Goal: Transaction & Acquisition: Purchase product/service

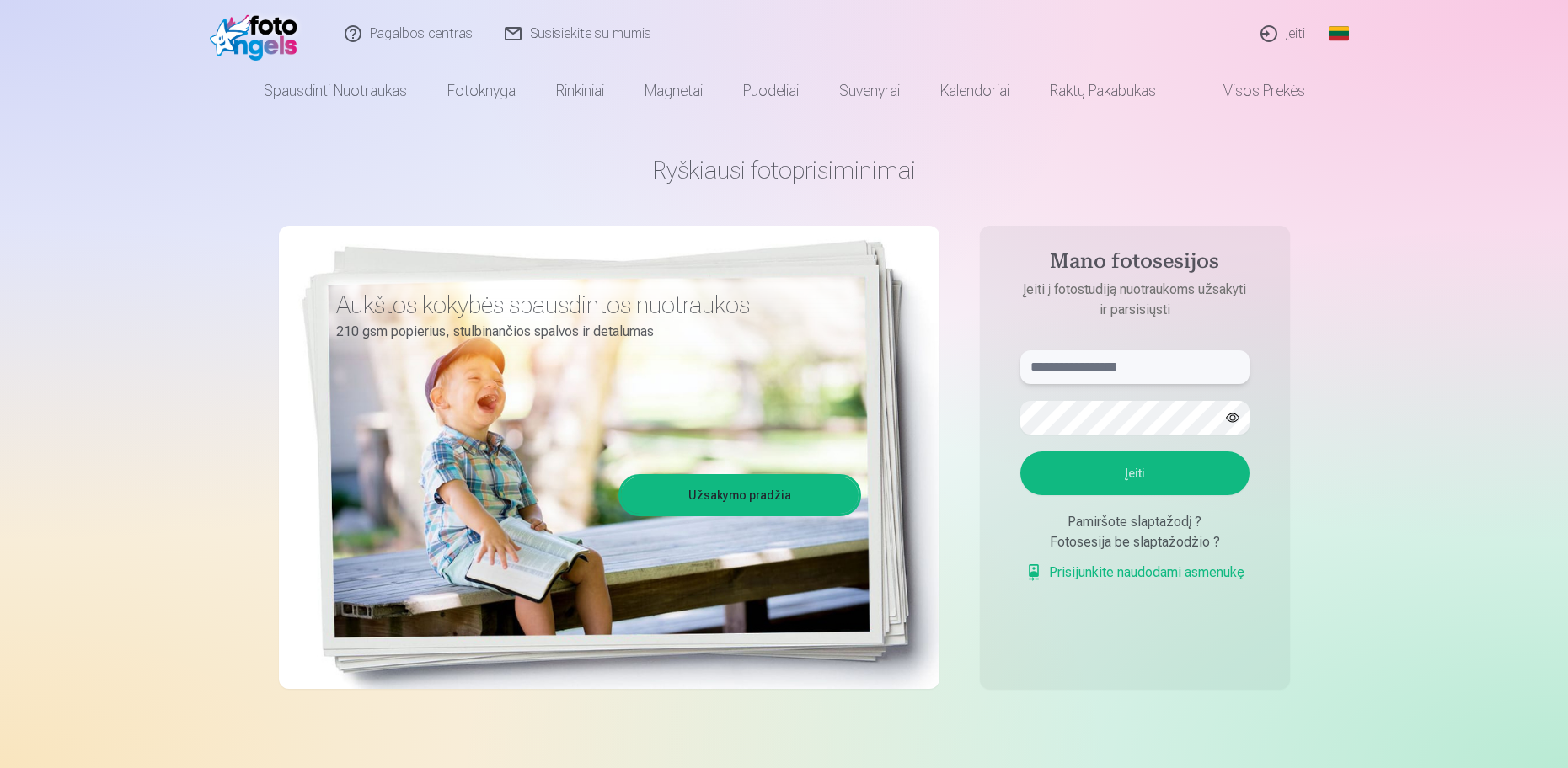
click at [1153, 365] on input "text" at bounding box center [1134, 367] width 229 height 33
type input "******"
click at [1020, 451] on button "Įeiti" at bounding box center [1134, 473] width 229 height 44
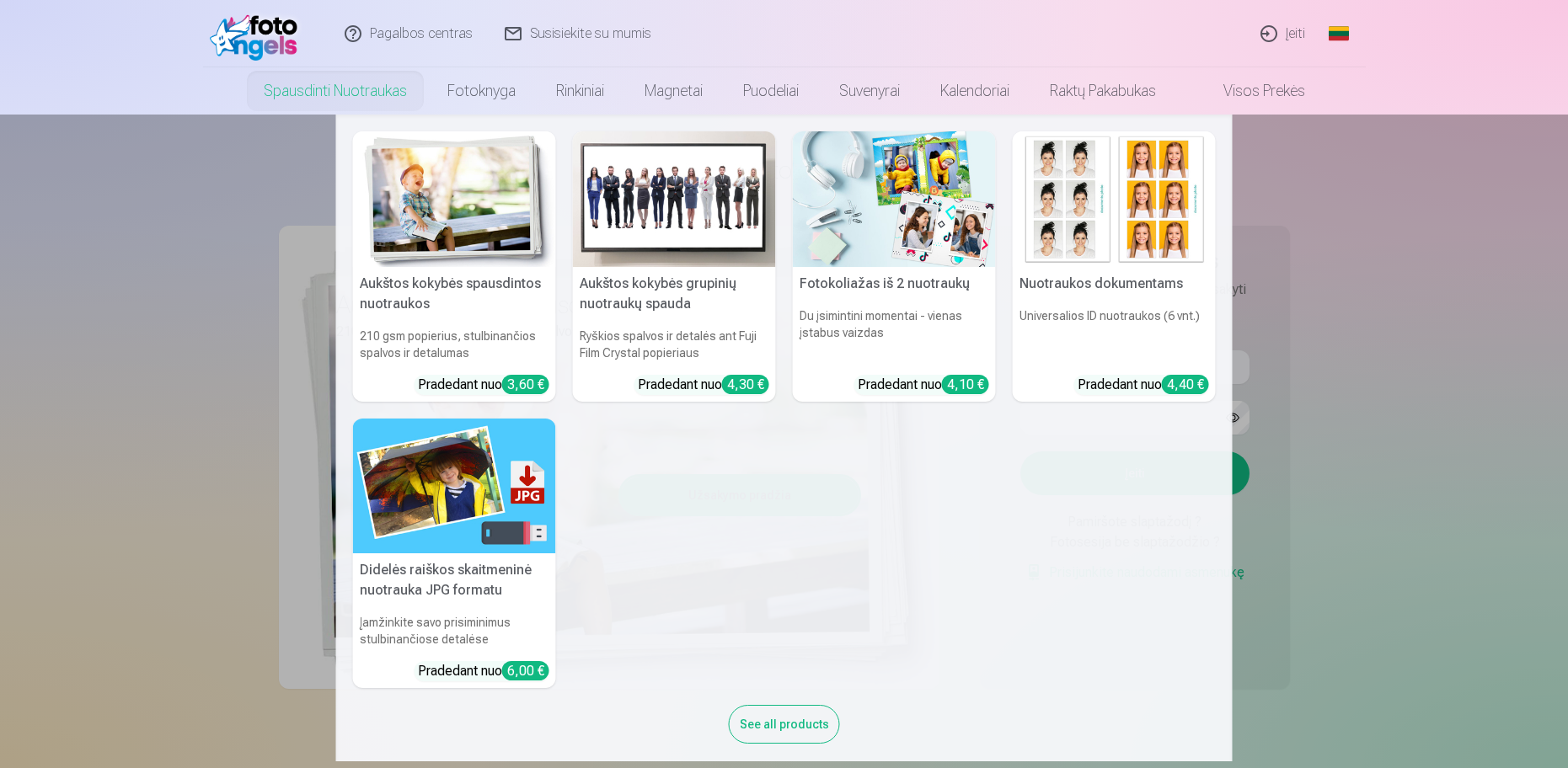
click at [332, 85] on link "Spausdinti nuotraukas" at bounding box center [334, 91] width 184 height 47
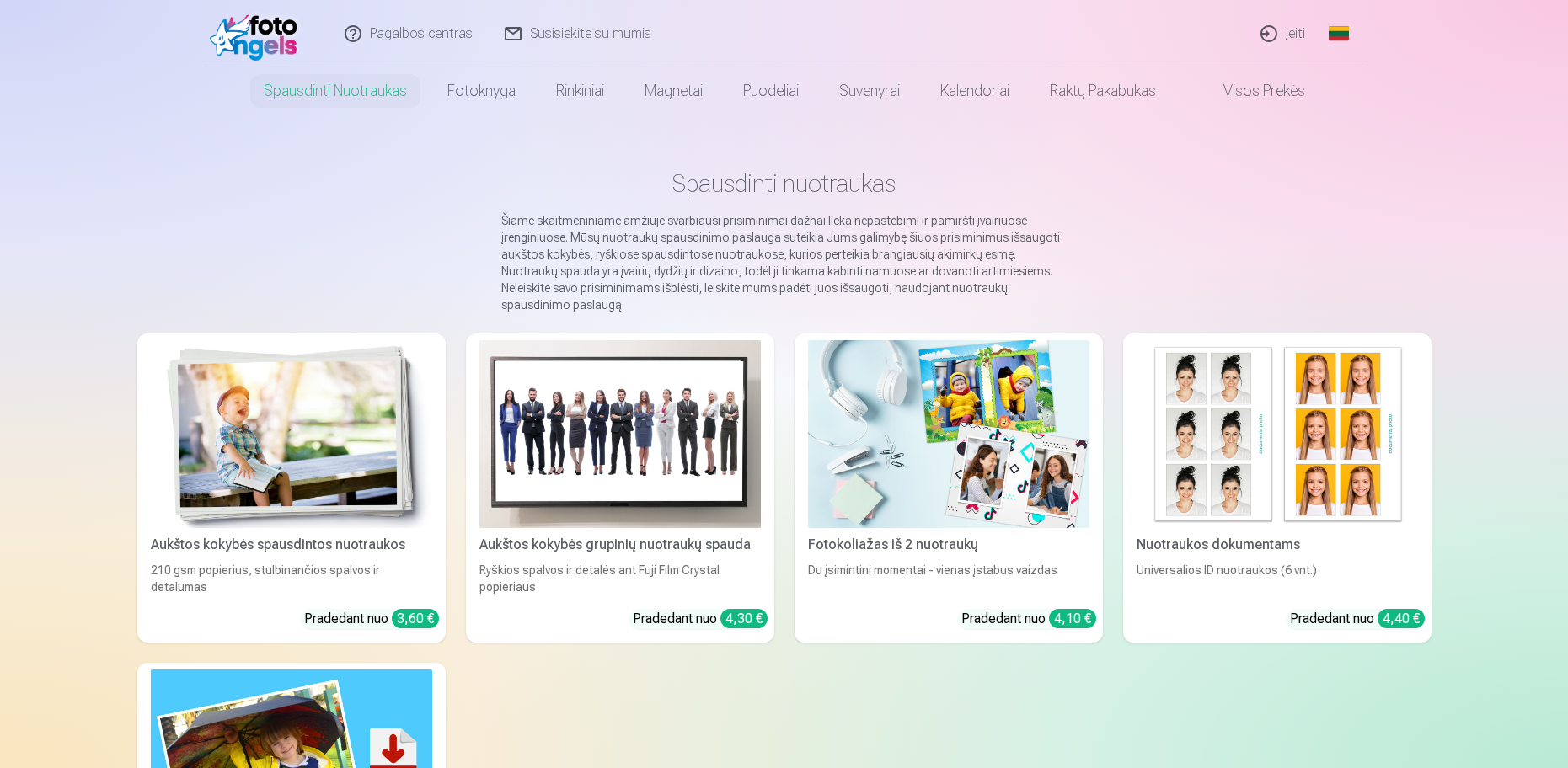
click at [1217, 89] on span at bounding box center [1206, 90] width 21 height 21
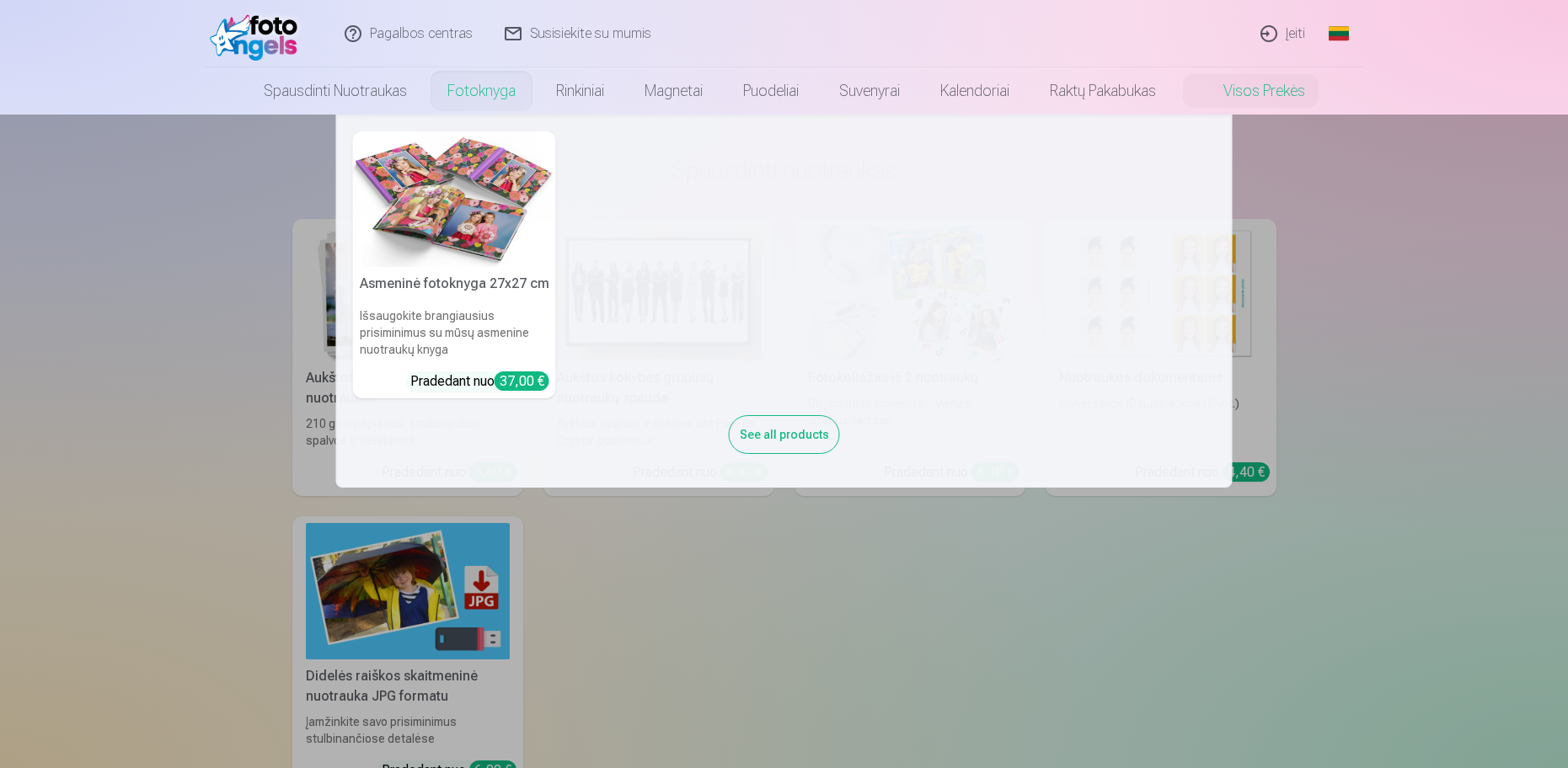
click at [479, 89] on link "Fotoknyga" at bounding box center [481, 91] width 108 height 47
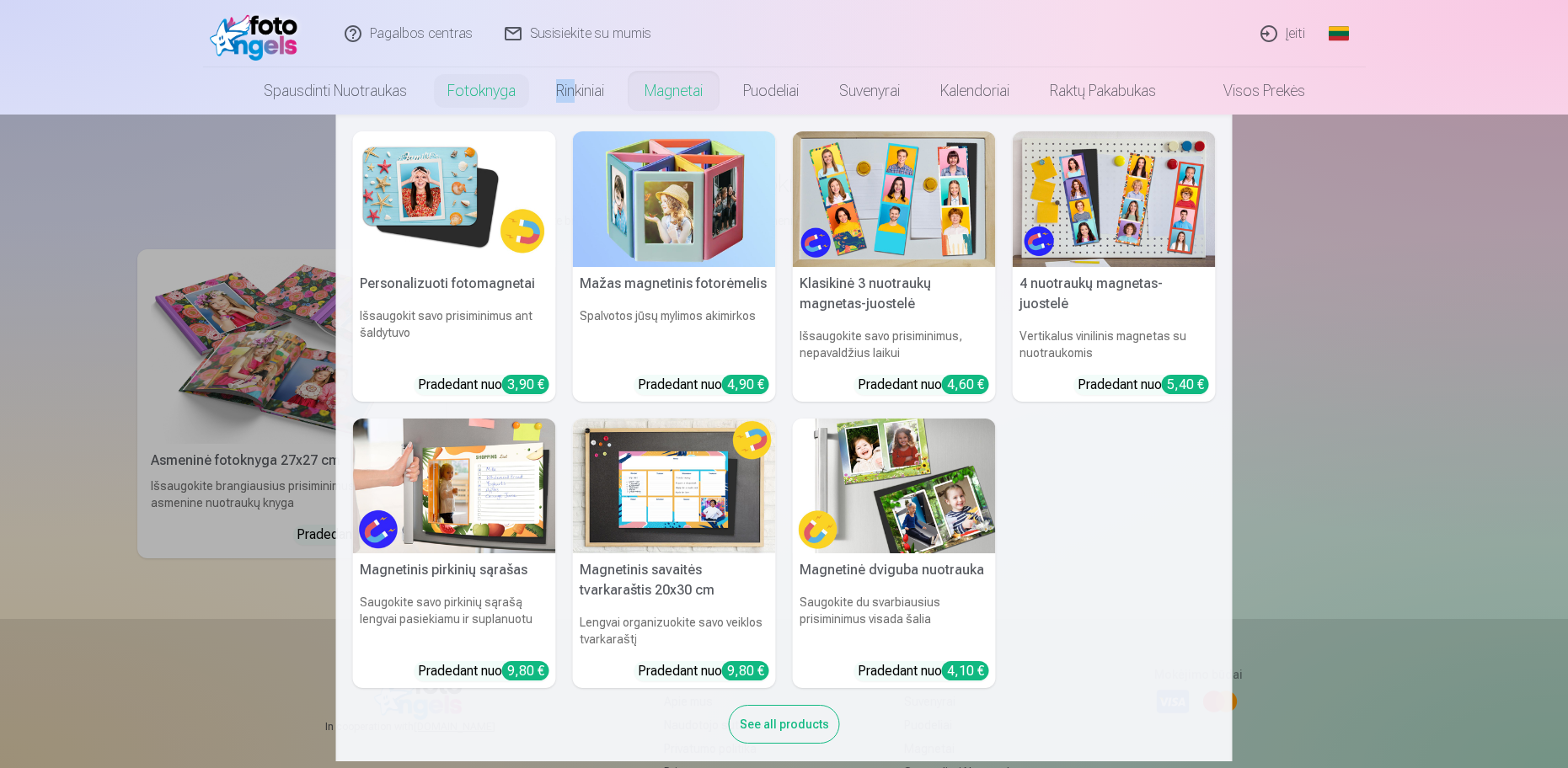
click at [681, 85] on link "Magnetai" at bounding box center [674, 91] width 98 height 47
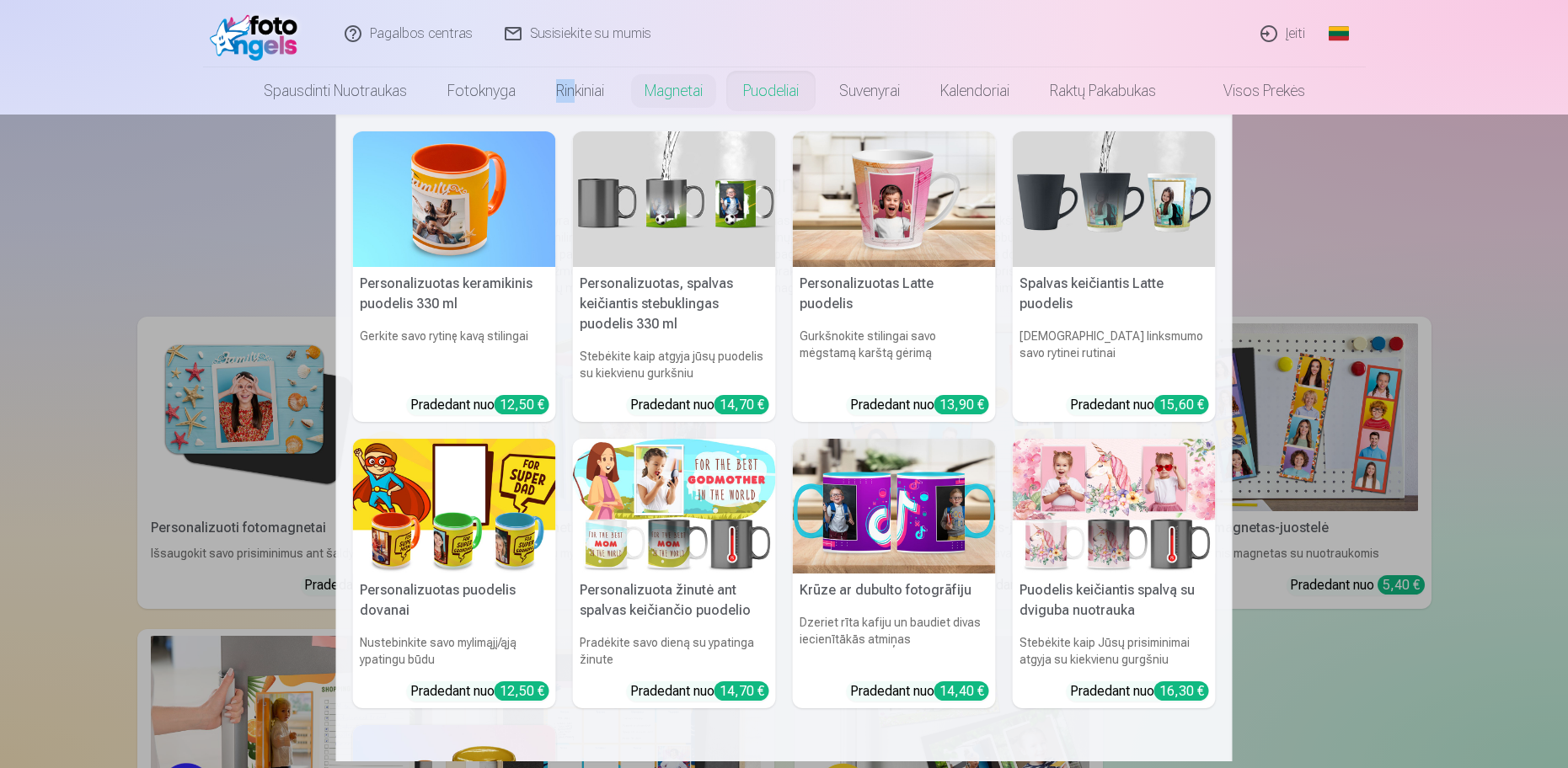
click at [783, 90] on link "Puodeliai" at bounding box center [771, 91] width 96 height 47
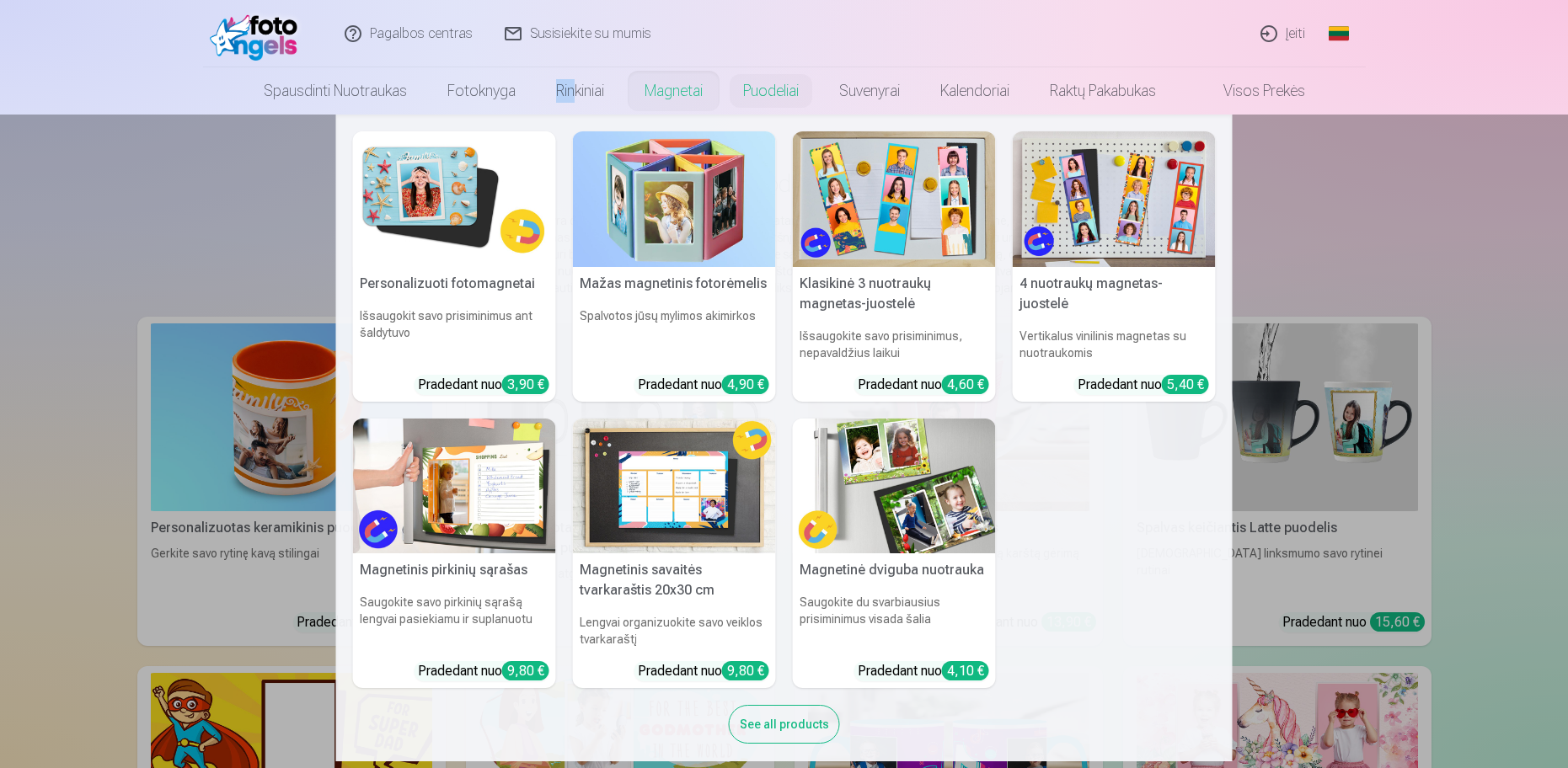
click at [675, 90] on link "Magnetai" at bounding box center [674, 91] width 98 height 47
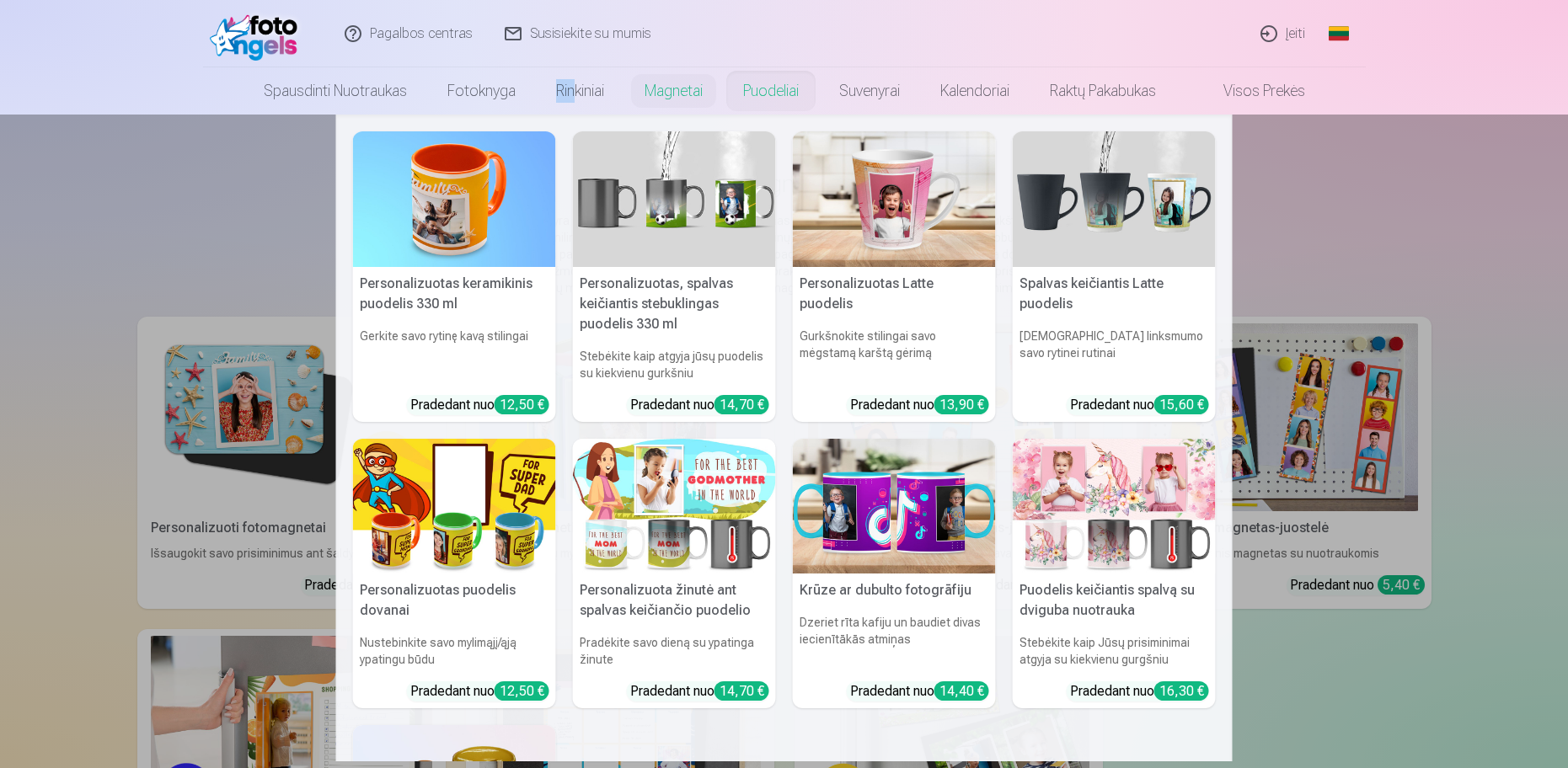
click at [789, 87] on link "Puodeliai" at bounding box center [771, 91] width 96 height 47
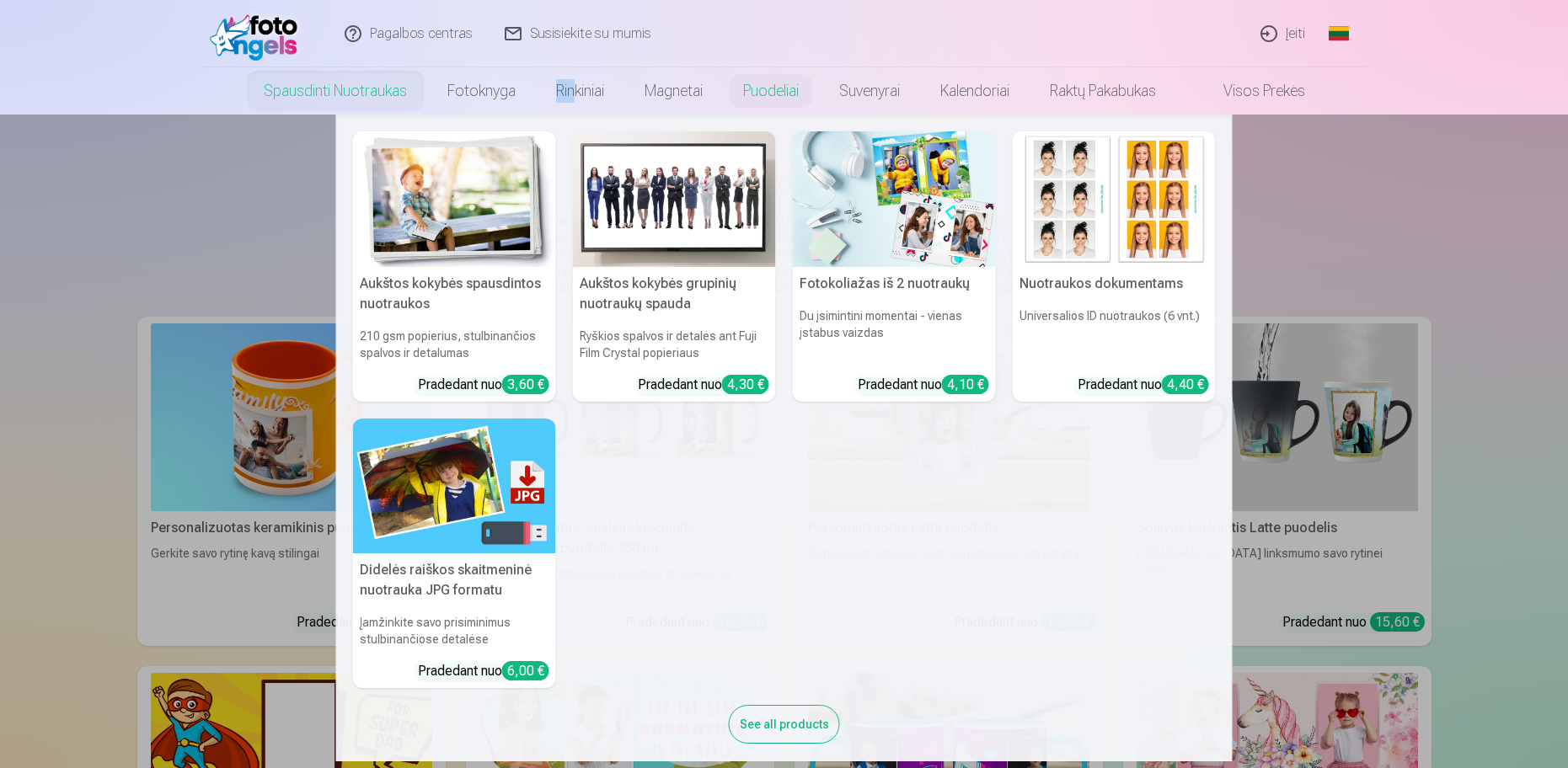
click at [266, 93] on link "Spausdinti nuotraukas" at bounding box center [334, 91] width 184 height 47
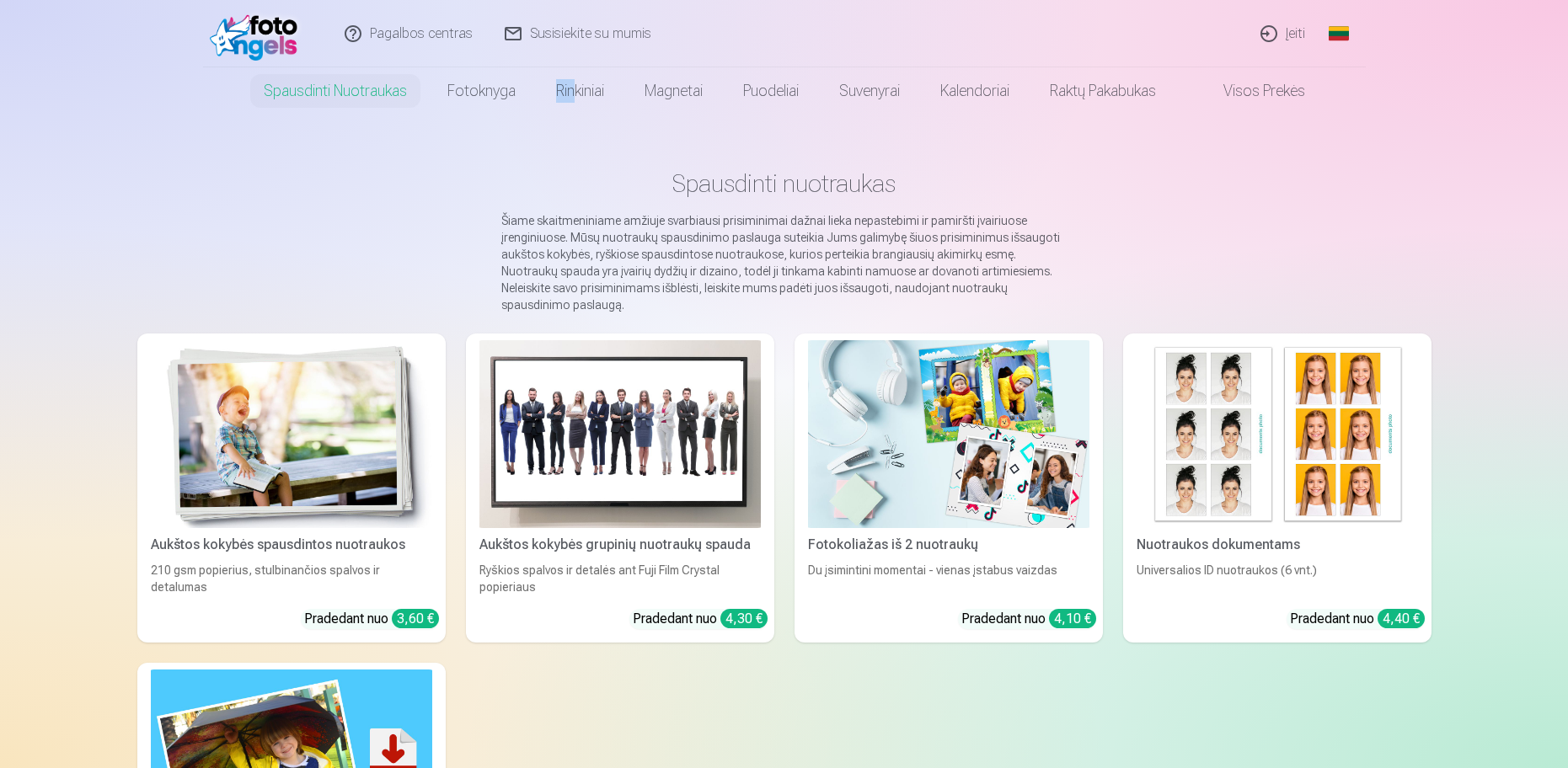
click at [276, 32] on img at bounding box center [258, 33] width 96 height 54
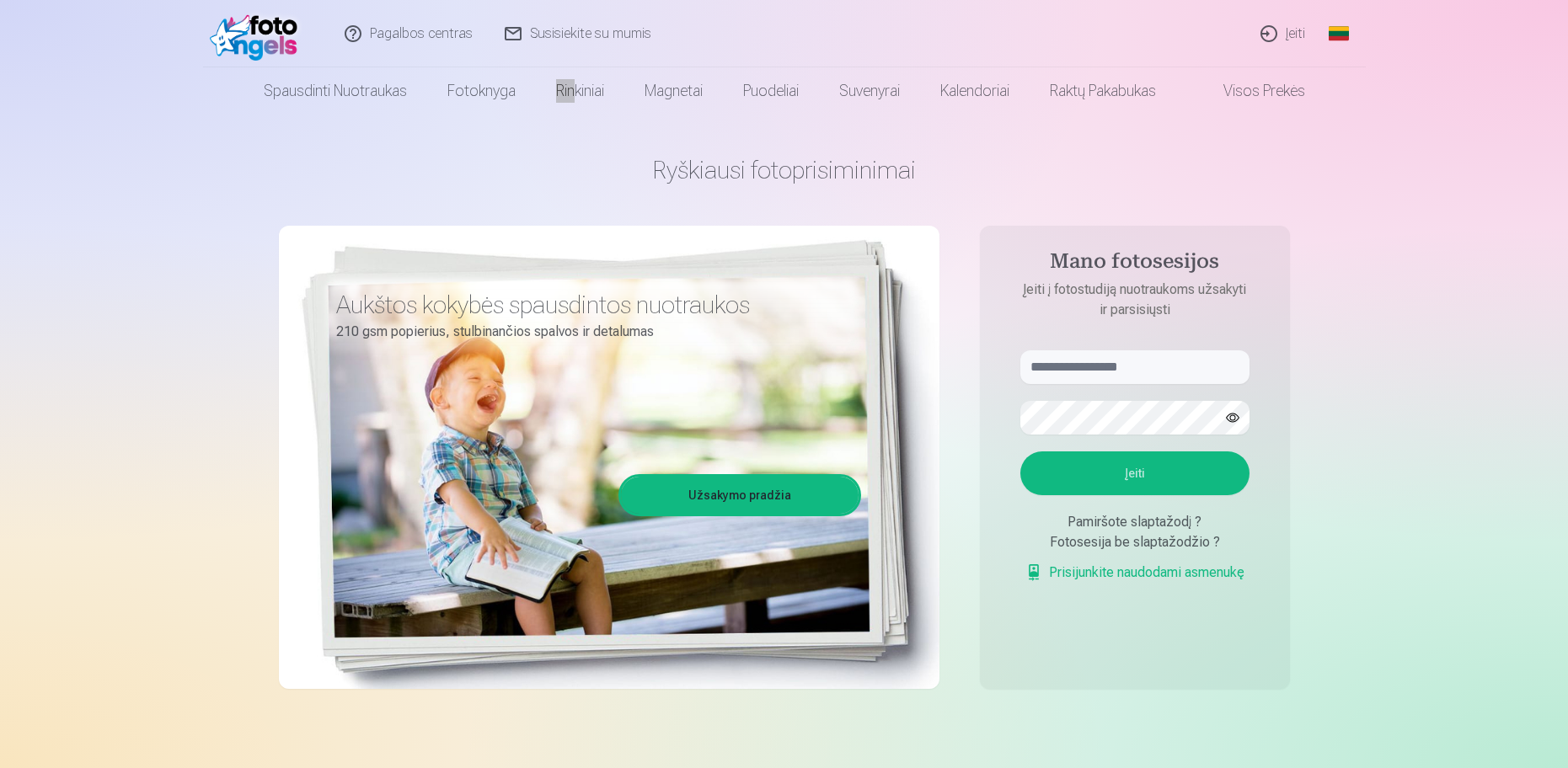
click at [1093, 573] on link "Prisijunkite naudodami asmenukę" at bounding box center [1134, 572] width 219 height 21
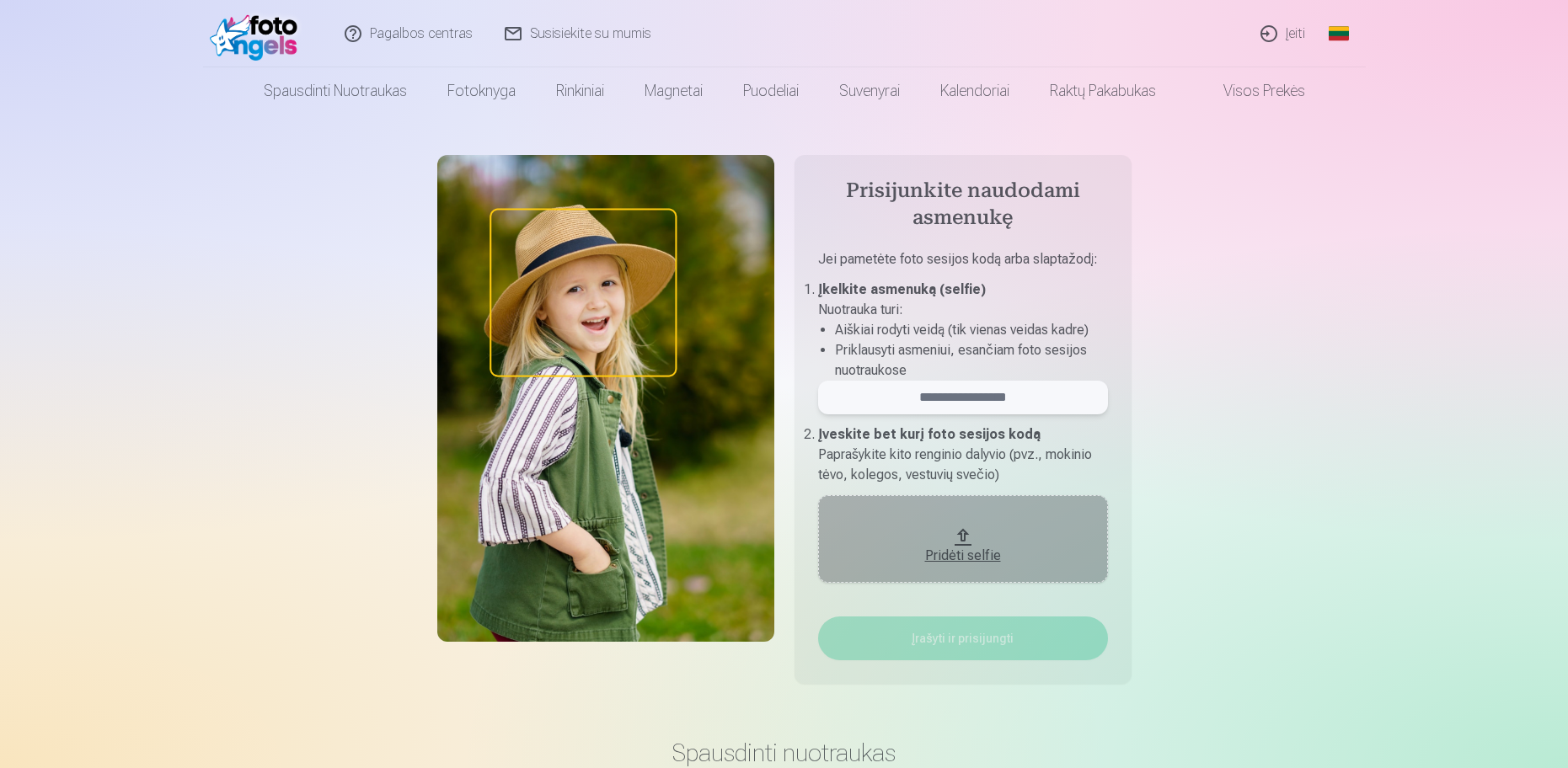
click at [1026, 395] on input "email" at bounding box center [963, 397] width 290 height 33
